Goal: Information Seeking & Learning: Learn about a topic

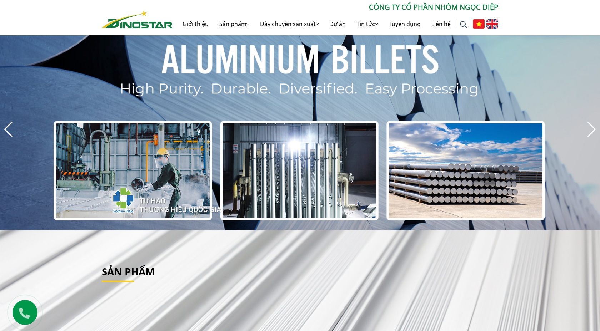
click at [493, 24] on img at bounding box center [493, 23] width 12 height 9
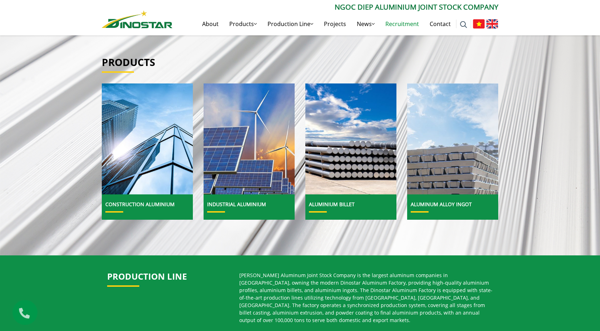
scroll to position [214, 0]
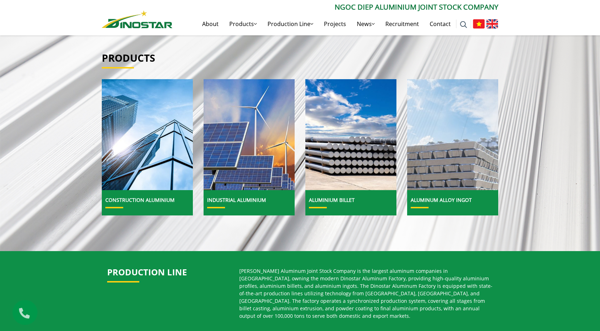
click at [445, 157] on img at bounding box center [453, 134] width 98 height 119
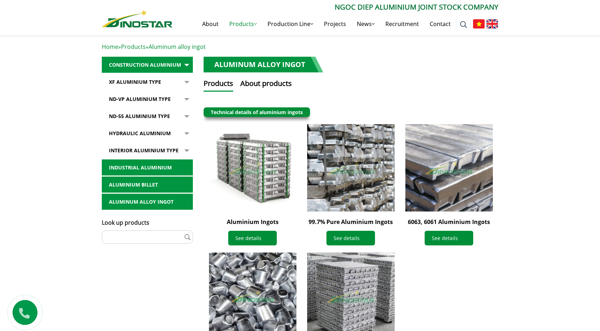
scroll to position [132, 0]
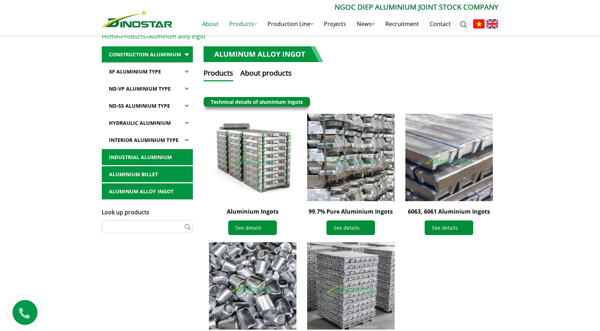
click at [209, 24] on link "About" at bounding box center [210, 24] width 27 height 23
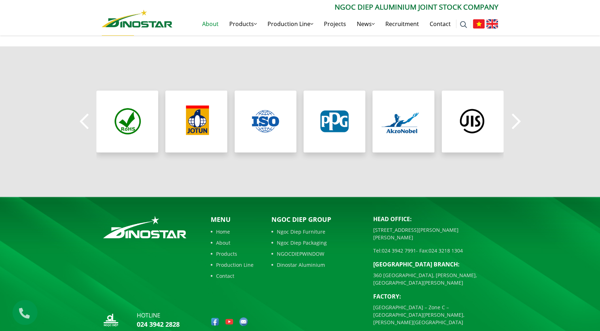
scroll to position [608, 0]
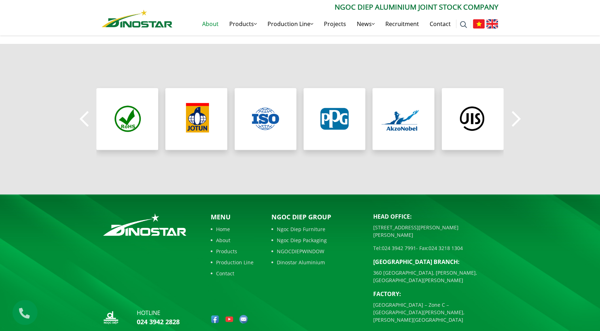
click at [303, 259] on link "Dinostar Aluminium" at bounding box center [316, 263] width 91 height 8
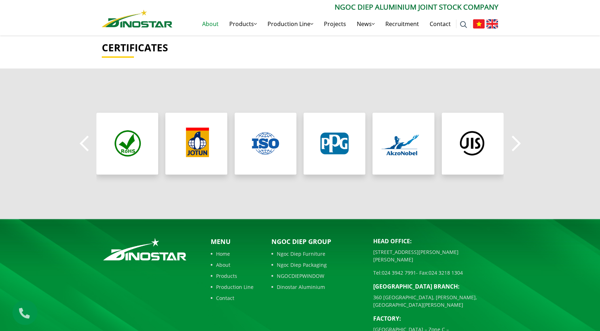
scroll to position [608, 0]
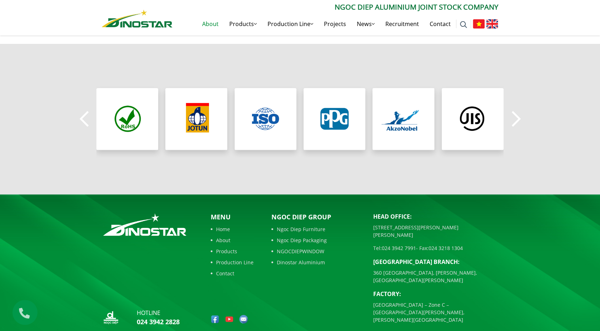
click at [241, 259] on link "Production Line" at bounding box center [232, 263] width 43 height 8
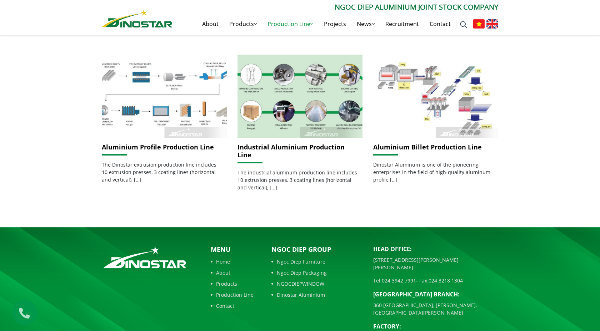
scroll to position [204, 0]
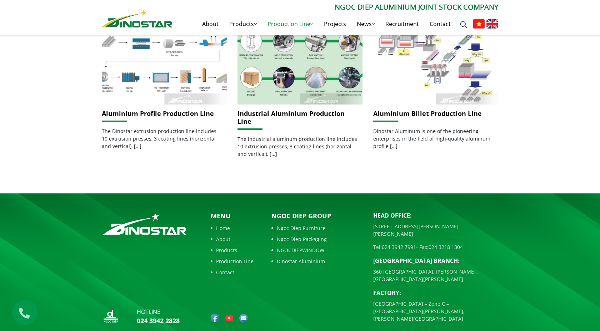
click at [229, 247] on link "Products" at bounding box center [232, 251] width 43 height 8
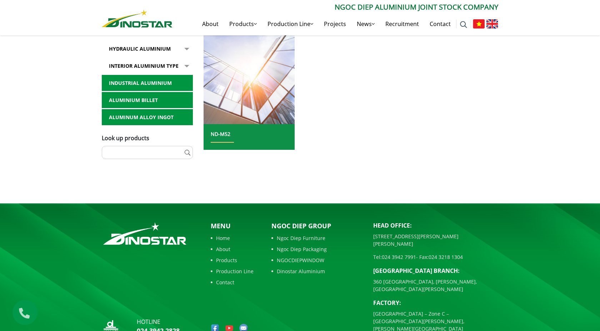
scroll to position [495, 0]
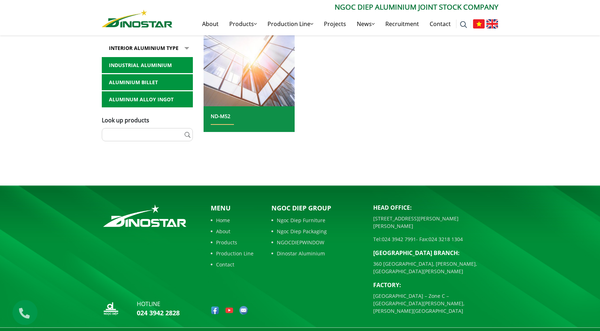
click at [153, 101] on link "Aluminum alloy ingot" at bounding box center [147, 99] width 91 height 16
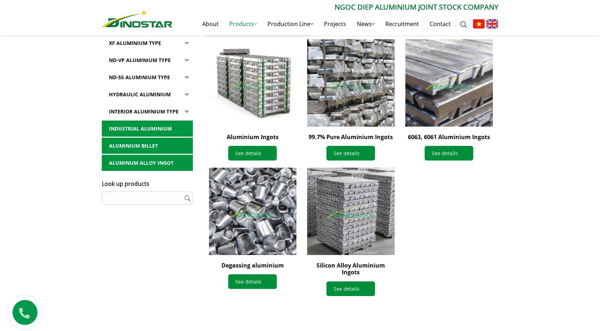
scroll to position [205, 0]
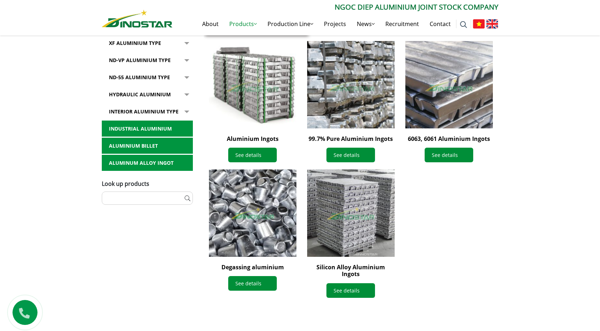
click at [263, 73] on img at bounding box center [253, 85] width 96 height 96
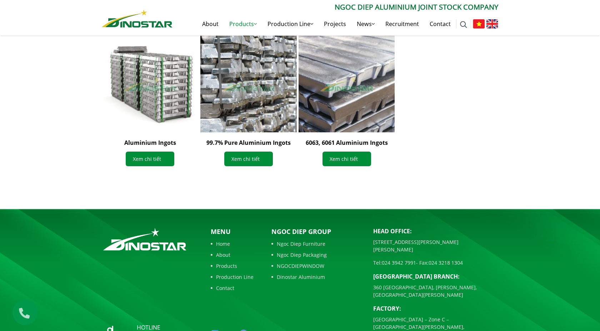
scroll to position [670, 0]
